Goal: Complete application form

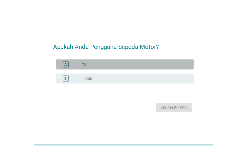
click at [152, 66] on div "radio_button_unchecked Ya" at bounding box center [134, 64] width 104 height 5
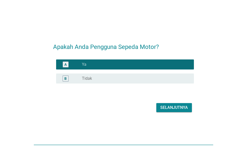
click at [169, 105] on div "Selanjutnya" at bounding box center [175, 108] width 28 height 6
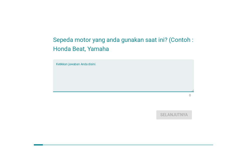
click at [133, 80] on textarea "Ketikkan jawaban Anda disini." at bounding box center [125, 78] width 138 height 26
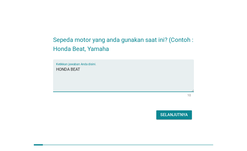
type textarea "HONDA BEAT"
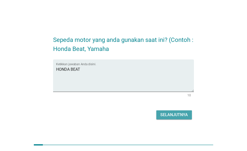
click at [165, 115] on div "Selanjutnya" at bounding box center [175, 115] width 28 height 6
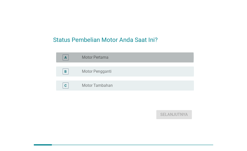
click at [123, 59] on div "radio_button_unchecked Motor Pertama" at bounding box center [134, 57] width 104 height 5
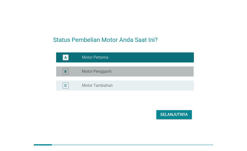
click at [131, 70] on div "radio_button_unchecked Motor Pengganti" at bounding box center [134, 71] width 104 height 5
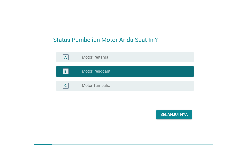
click at [136, 59] on div "radio_button_unchecked Motor Pertama" at bounding box center [134, 57] width 104 height 5
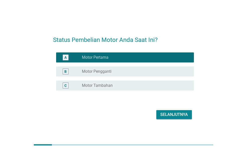
click at [161, 115] on div "Selanjutnya" at bounding box center [175, 115] width 28 height 6
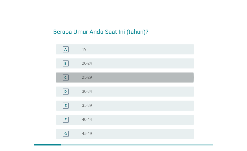
click at [109, 77] on div "radio_button_unchecked 25-29" at bounding box center [134, 77] width 104 height 5
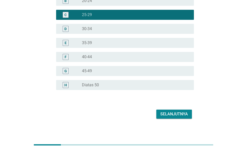
scroll to position [66, 0]
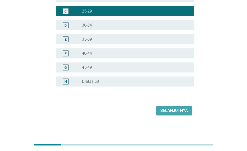
click at [170, 114] on button "Selanjutnya" at bounding box center [175, 110] width 36 height 9
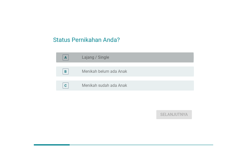
click at [122, 57] on div "radio_button_unchecked Lajang / Single" at bounding box center [134, 57] width 104 height 5
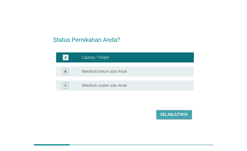
click at [173, 115] on div "Selanjutnya" at bounding box center [175, 115] width 28 height 6
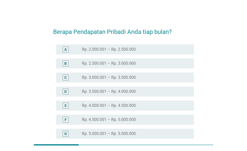
click at [117, 104] on label "Rp. 4.000.001 – Rp. 4.500.000" at bounding box center [109, 105] width 54 height 5
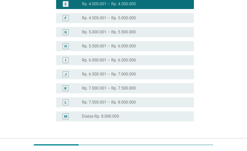
scroll to position [136, 0]
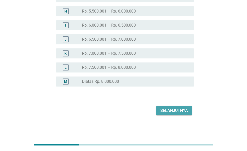
click at [169, 111] on div "Selanjutnya" at bounding box center [175, 111] width 28 height 6
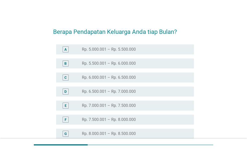
scroll to position [25, 0]
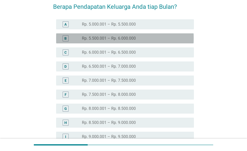
click at [144, 37] on div "radio_button_unchecked Rp. 5.500.001 – Rp. 6.000.000" at bounding box center [134, 38] width 104 height 5
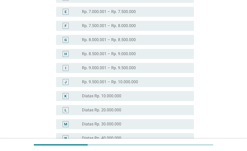
scroll to position [151, 0]
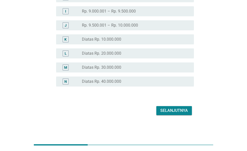
click at [174, 112] on div "Selanjutnya" at bounding box center [175, 111] width 28 height 6
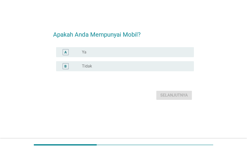
scroll to position [0, 0]
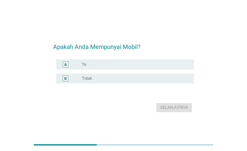
click at [128, 62] on div "radio_button_unchecked Ya" at bounding box center [134, 64] width 104 height 5
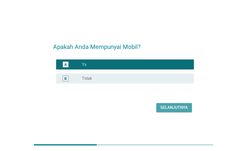
click at [163, 106] on div "Selanjutnya" at bounding box center [175, 108] width 28 height 6
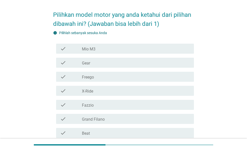
scroll to position [25, 0]
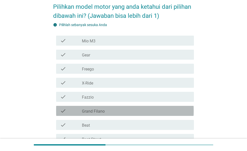
click at [104, 111] on label "Grand Filano" at bounding box center [93, 111] width 23 height 5
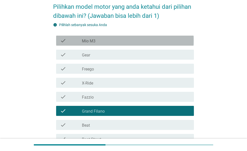
click at [117, 43] on div "check_box_outline_blank Mio M3" at bounding box center [136, 41] width 108 height 6
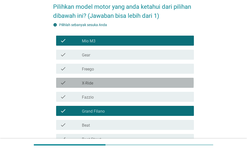
click at [105, 84] on div "check_box_outline_blank X-Ride" at bounding box center [136, 83] width 108 height 6
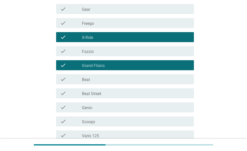
scroll to position [75, 0]
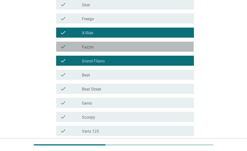
click at [134, 51] on div "check check_box_outline_blank Fazzio" at bounding box center [125, 47] width 138 height 10
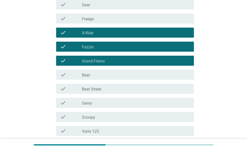
click at [120, 86] on div "check_box_outline_blank Beat Street" at bounding box center [136, 89] width 108 height 6
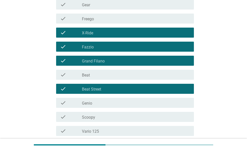
click at [121, 75] on div "check_box_outline_blank Beat" at bounding box center [136, 75] width 108 height 6
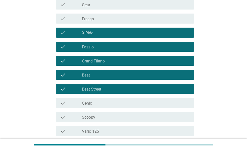
click at [111, 117] on div "check_box_outline_blank Scoopy" at bounding box center [136, 117] width 108 height 6
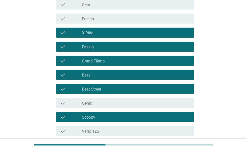
click at [116, 105] on div "check_box_outline_blank Genio" at bounding box center [136, 103] width 108 height 6
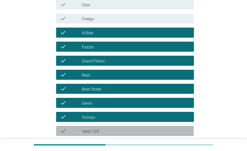
click at [113, 129] on div "check_box_outline_blank Vario 125" at bounding box center [136, 131] width 108 height 6
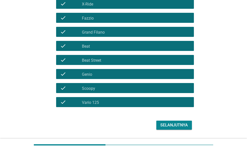
scroll to position [119, 0]
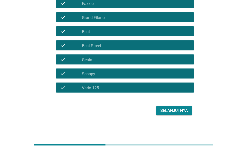
click at [170, 109] on div "Selanjutnya" at bounding box center [175, 111] width 28 height 6
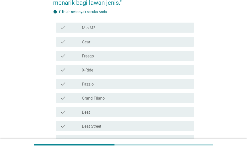
scroll to position [75, 0]
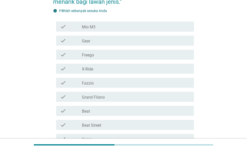
click at [92, 110] on div "check_box_outline_blank Beat" at bounding box center [136, 111] width 108 height 6
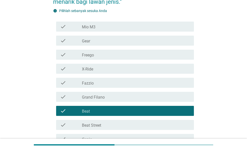
click at [95, 124] on label "Beat Street" at bounding box center [91, 125] width 19 height 5
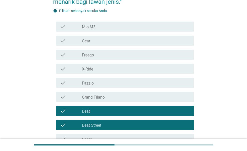
click at [114, 83] on div "check_box_outline_blank Fazzio" at bounding box center [136, 83] width 108 height 6
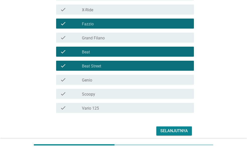
scroll to position [151, 0]
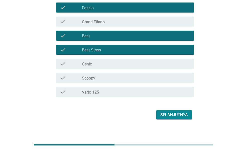
click at [164, 115] on div "Selanjutnya" at bounding box center [175, 115] width 28 height 6
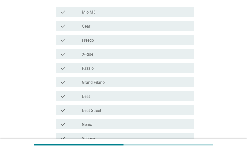
scroll to position [100, 0]
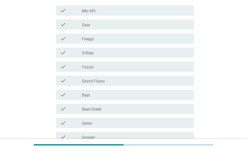
click at [96, 134] on div "check_box_outline_blank Scoopy" at bounding box center [136, 137] width 108 height 6
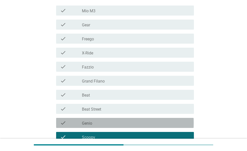
click at [99, 121] on div "check_box_outline_blank Genio" at bounding box center [136, 123] width 108 height 6
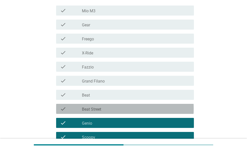
click at [103, 109] on div "check_box_outline_blank Beat Street" at bounding box center [136, 109] width 108 height 6
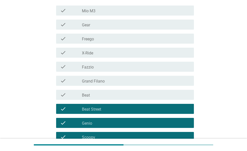
scroll to position [151, 0]
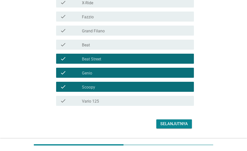
click at [104, 56] on div "check_box_outline_blank Beat Street" at bounding box center [136, 59] width 108 height 6
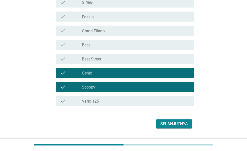
click at [110, 44] on div "check_box_outline_blank Beat" at bounding box center [136, 45] width 108 height 6
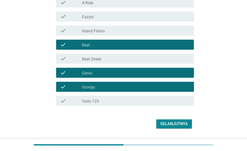
click at [167, 126] on div "Selanjutnya" at bounding box center [175, 124] width 28 height 6
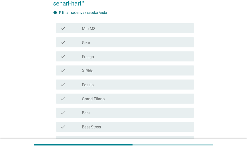
scroll to position [100, 0]
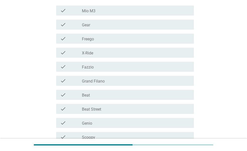
click at [126, 68] on div "check_box_outline_blank Fazzio" at bounding box center [136, 67] width 108 height 6
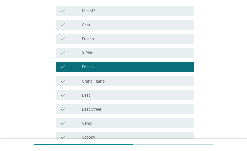
click at [112, 95] on div "check_box_outline_blank Beat" at bounding box center [136, 95] width 108 height 6
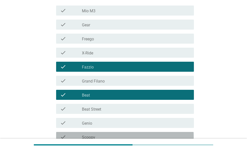
click at [101, 136] on div "check_box_outline_blank Scoopy" at bounding box center [136, 137] width 108 height 6
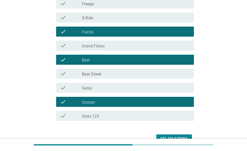
scroll to position [164, 0]
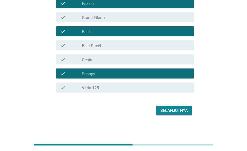
click at [172, 110] on div "Selanjutnya" at bounding box center [175, 111] width 28 height 6
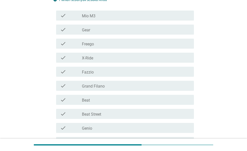
scroll to position [100, 0]
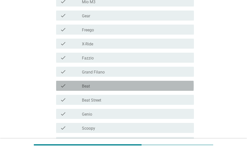
click at [113, 81] on div "check check_box_outline_blank Beat" at bounding box center [125, 86] width 138 height 10
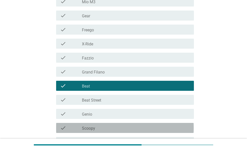
click at [109, 125] on div "check_box_outline_blank Scoopy" at bounding box center [136, 128] width 108 height 6
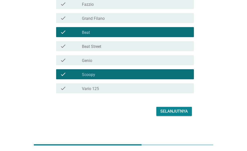
scroll to position [155, 0]
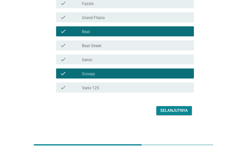
click at [173, 111] on div "Selanjutnya" at bounding box center [175, 111] width 28 height 6
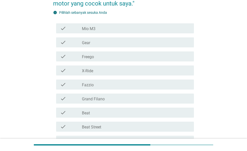
scroll to position [100, 0]
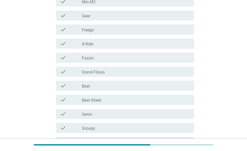
click at [116, 82] on div "check check_box_outline_blank Beat" at bounding box center [125, 86] width 138 height 10
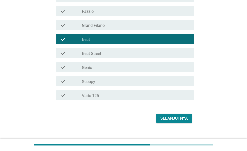
scroll to position [151, 0]
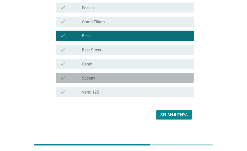
click at [121, 75] on div "check_box_outline_blank Scoopy" at bounding box center [136, 78] width 108 height 6
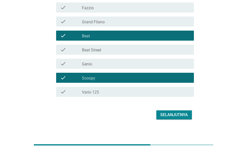
click at [162, 117] on div "Selanjutnya" at bounding box center [175, 115] width 28 height 6
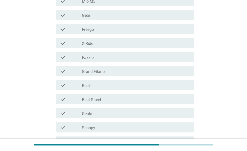
scroll to position [164, 0]
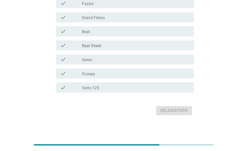
click at [96, 84] on div "check check_box_outline_blank Vario 125" at bounding box center [125, 88] width 138 height 10
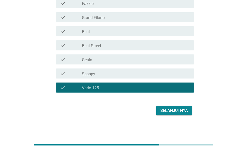
click at [182, 110] on div "Selanjutnya" at bounding box center [175, 111] width 28 height 6
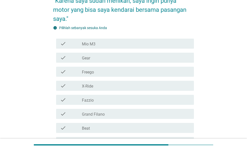
scroll to position [125, 0]
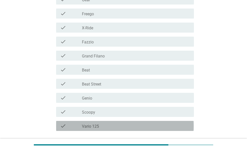
click at [115, 125] on div "check_box_outline_blank Vario 125" at bounding box center [136, 126] width 108 height 6
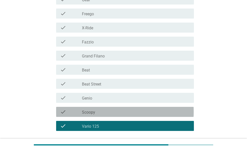
click at [137, 108] on div "check check_box_outline_blank Scoopy" at bounding box center [125, 112] width 138 height 10
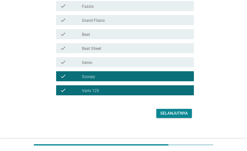
scroll to position [164, 0]
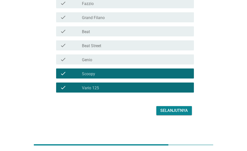
click at [177, 111] on div "Selanjutnya" at bounding box center [175, 111] width 28 height 6
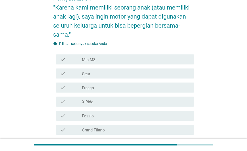
scroll to position [151, 0]
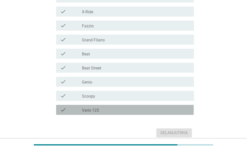
click at [117, 109] on div "check_box_outline_blank Vario 125" at bounding box center [136, 110] width 108 height 6
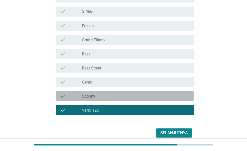
click at [122, 97] on div "check_box_outline_blank Scoopy" at bounding box center [136, 96] width 108 height 6
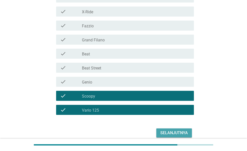
click at [165, 130] on div "Selanjutnya" at bounding box center [175, 133] width 28 height 6
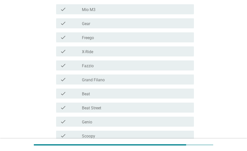
scroll to position [173, 0]
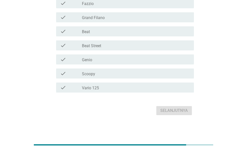
click at [104, 89] on div "check_box_outline_blank Vario 125" at bounding box center [136, 88] width 108 height 6
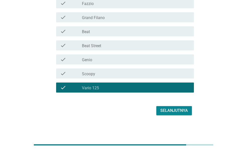
click at [112, 74] on div "check_box_outline_blank Scoopy" at bounding box center [136, 74] width 108 height 6
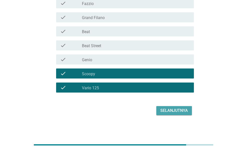
click at [170, 112] on div "Selanjutnya" at bounding box center [175, 111] width 28 height 6
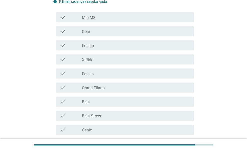
scroll to position [151, 0]
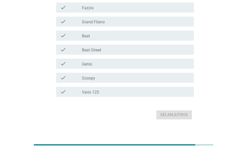
click at [123, 91] on div "check_box_outline_blank Vario 125" at bounding box center [136, 92] width 108 height 6
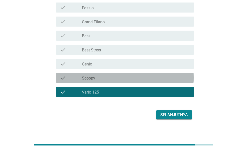
click at [132, 78] on div "check_box_outline_blank Scoopy" at bounding box center [136, 78] width 108 height 6
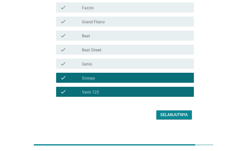
click at [166, 117] on div "Selanjutnya" at bounding box center [175, 115] width 28 height 6
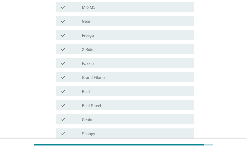
scroll to position [125, 0]
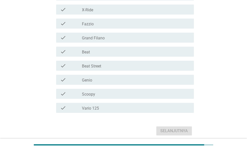
click at [108, 106] on div "check_box_outline_blank Vario 125" at bounding box center [136, 108] width 108 height 6
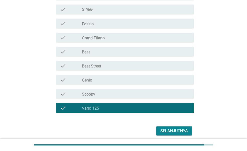
click at [116, 93] on div "check_box_outline_blank Scoopy" at bounding box center [136, 94] width 108 height 6
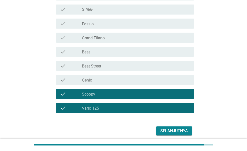
click at [166, 129] on div "Selanjutnya" at bounding box center [175, 131] width 28 height 6
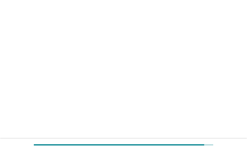
scroll to position [0, 0]
